Goal: Check status: Check status

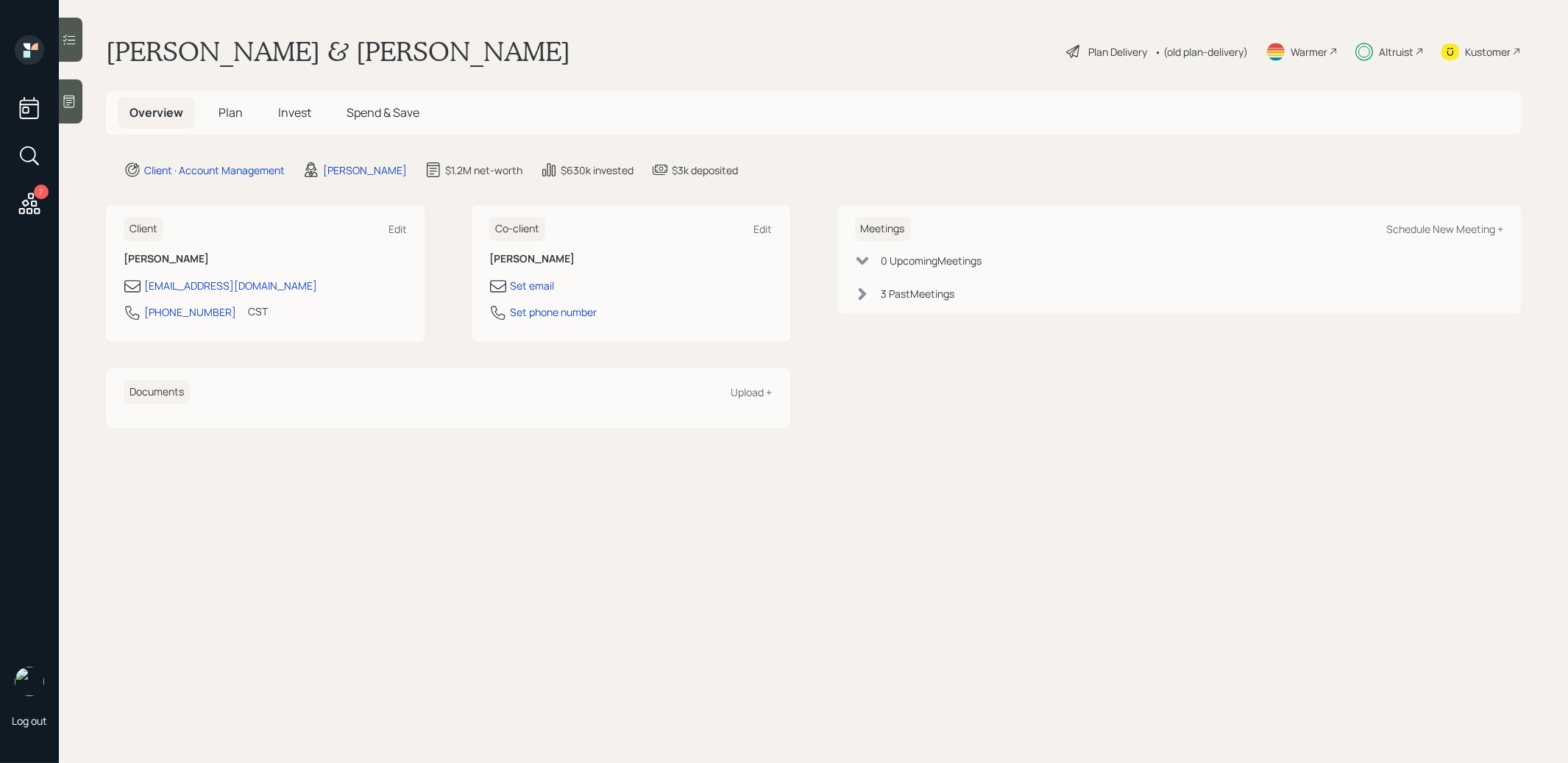
click at [293, 108] on span "Invest" at bounding box center [294, 112] width 33 height 16
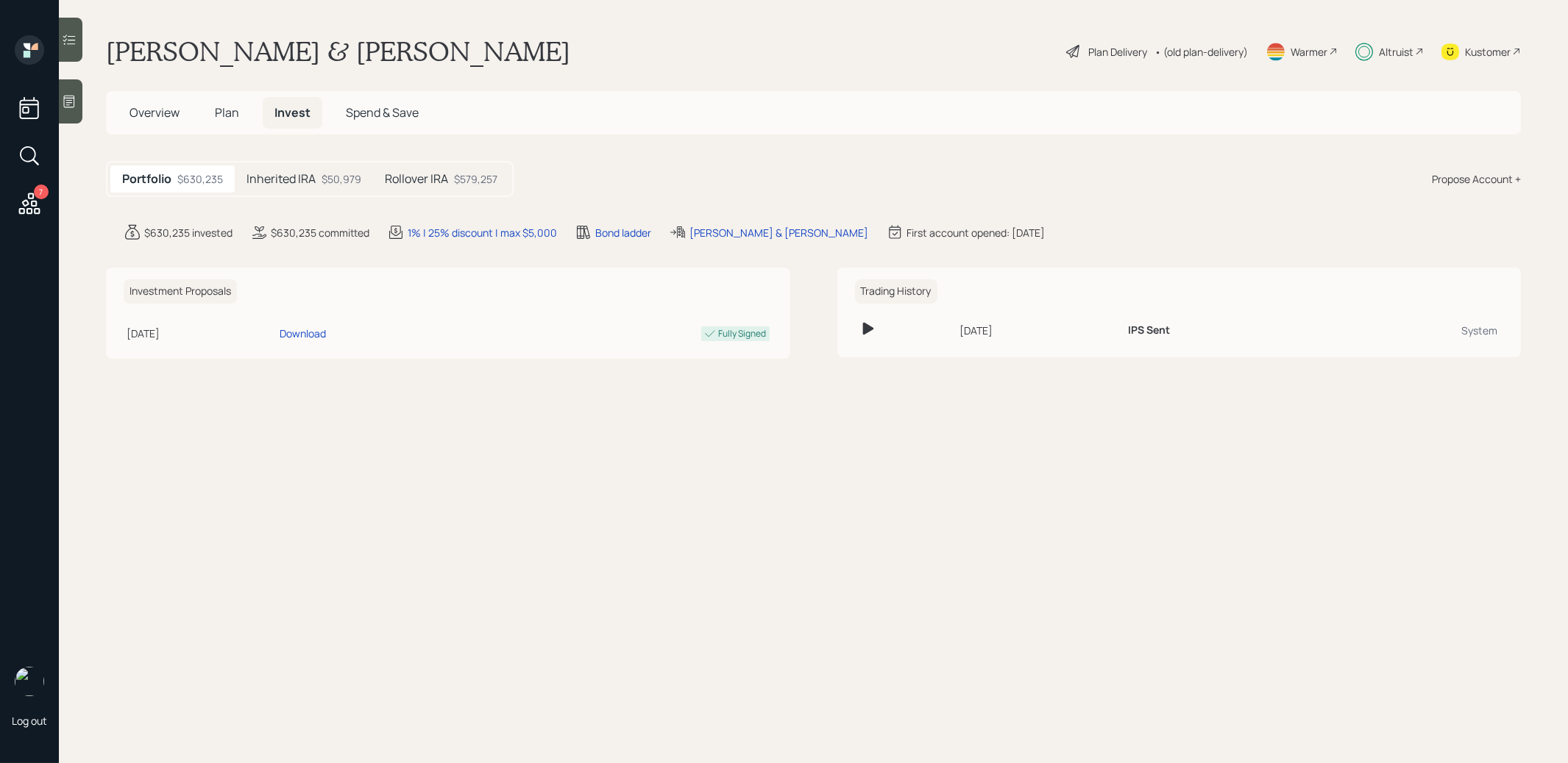
click at [317, 183] on div "Inherited IRA $50,979" at bounding box center [304, 179] width 139 height 27
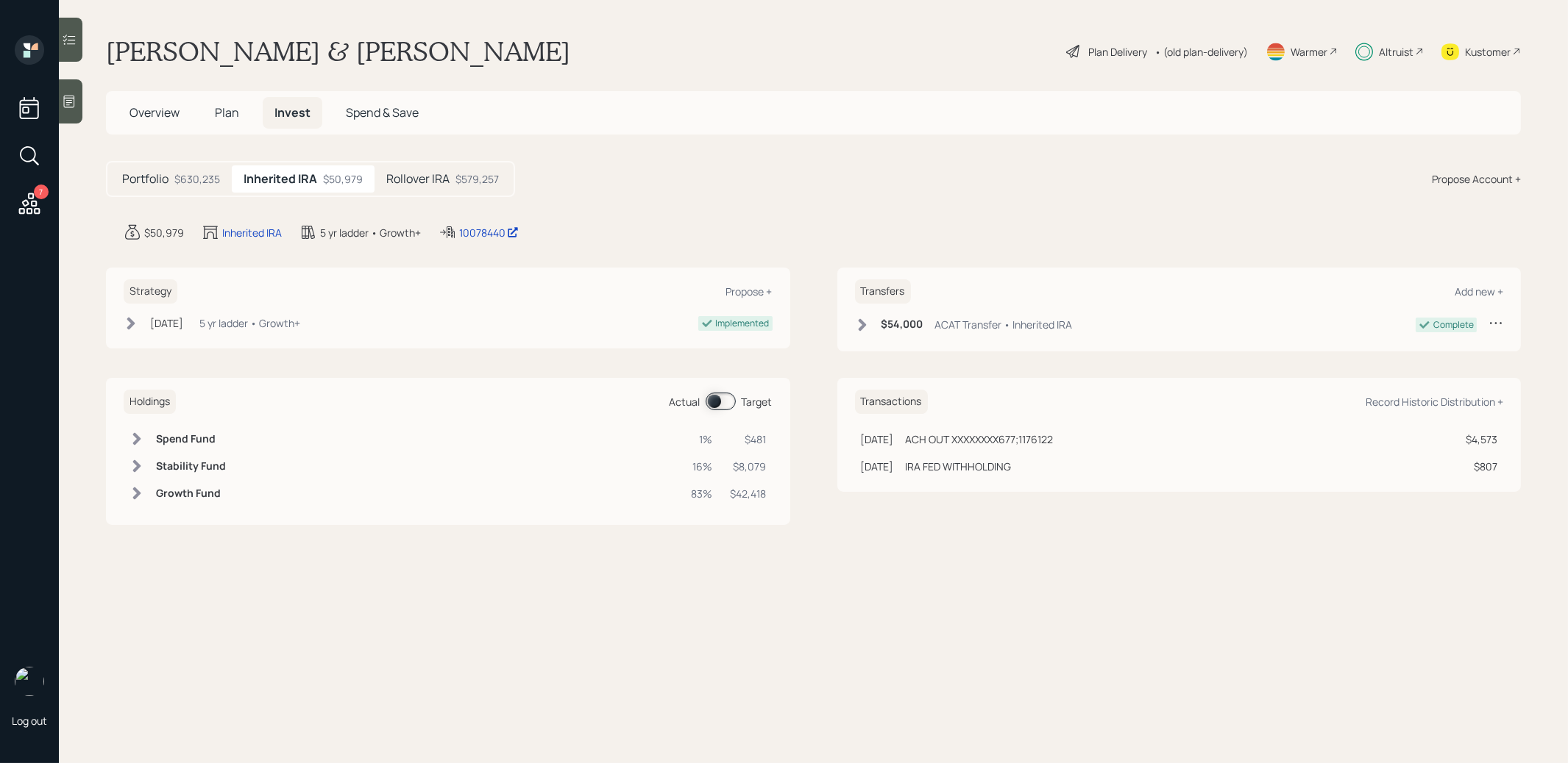
click at [714, 404] on span at bounding box center [720, 401] width 30 height 18
click at [479, 234] on div "10078440" at bounding box center [489, 233] width 60 height 15
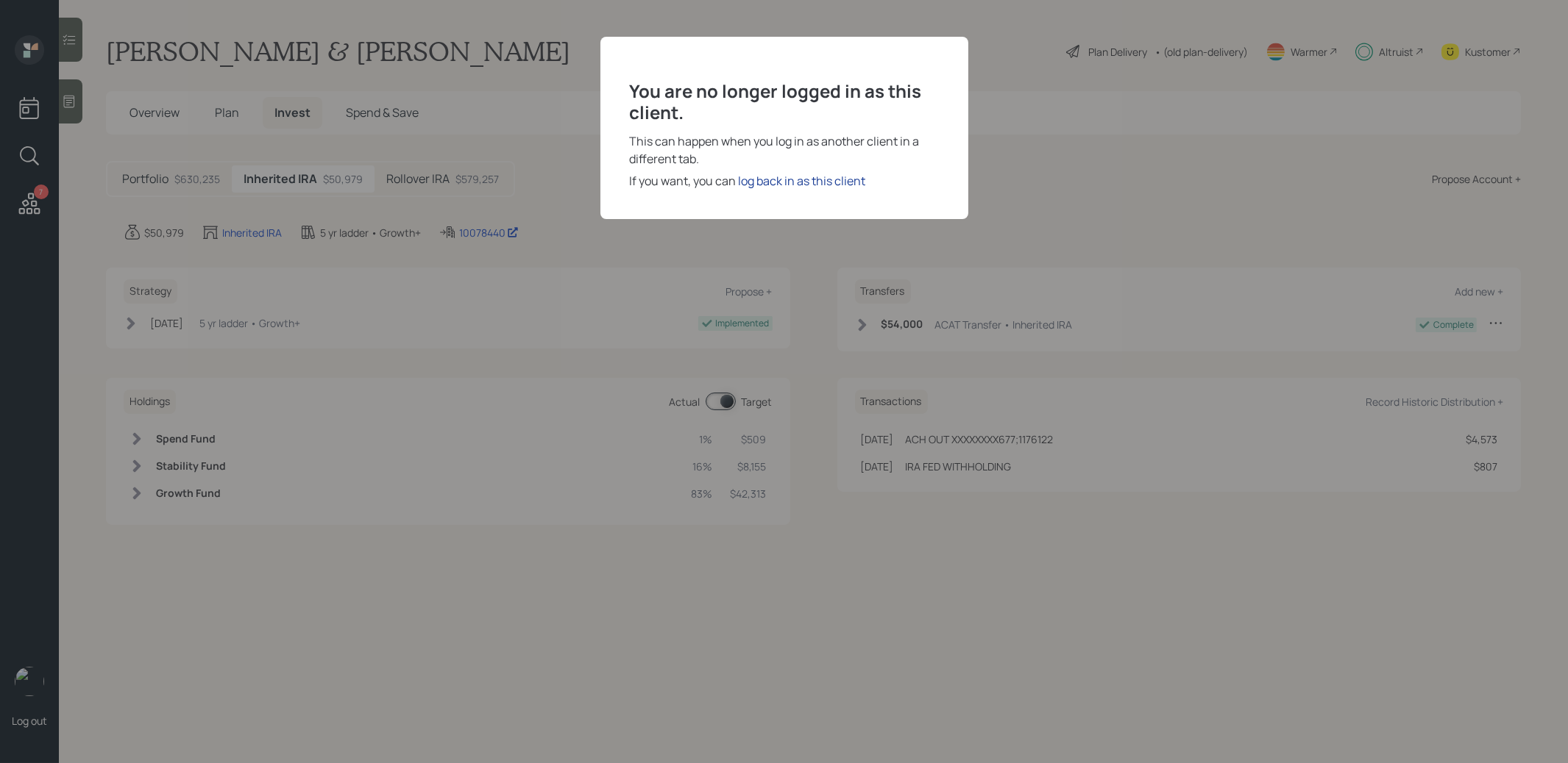
click at [823, 176] on div "log back in as this client" at bounding box center [802, 180] width 127 height 18
